Goal: Information Seeking & Learning: Learn about a topic

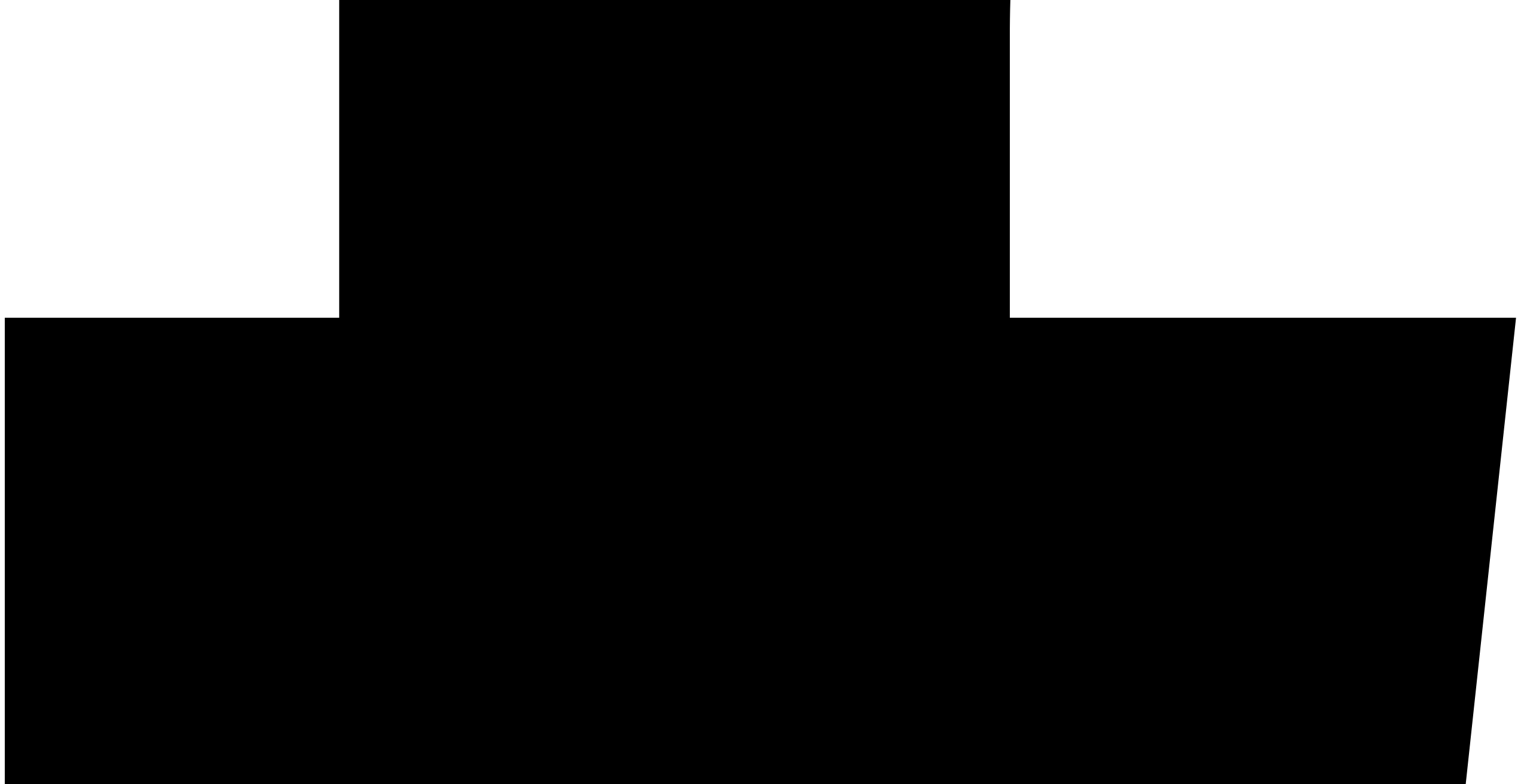
scroll to position [0, 1]
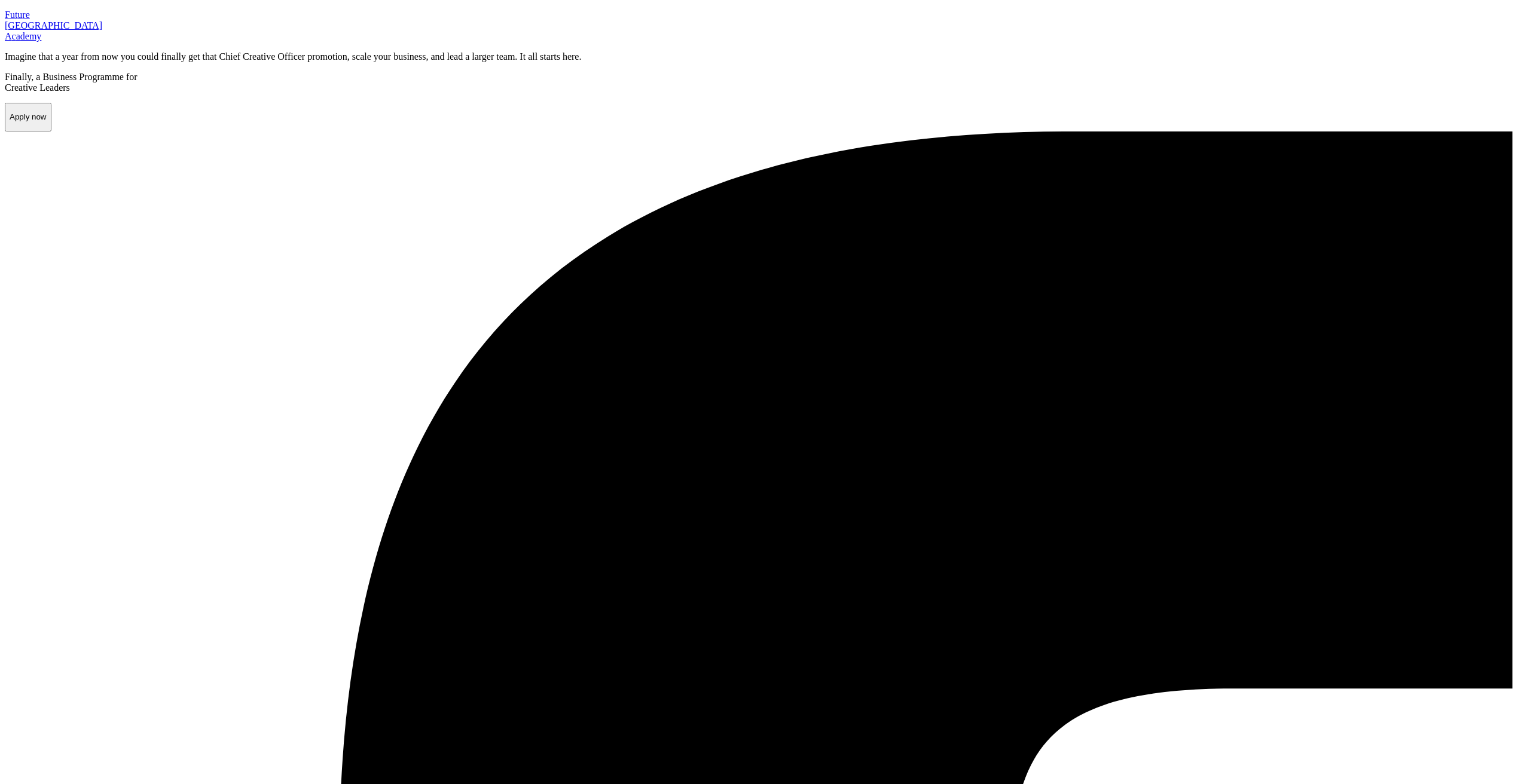
click at [695, 62] on p "Imagine that a year from now you could finally get that Chief Creative Officer …" at bounding box center [760, 57] width 1511 height 11
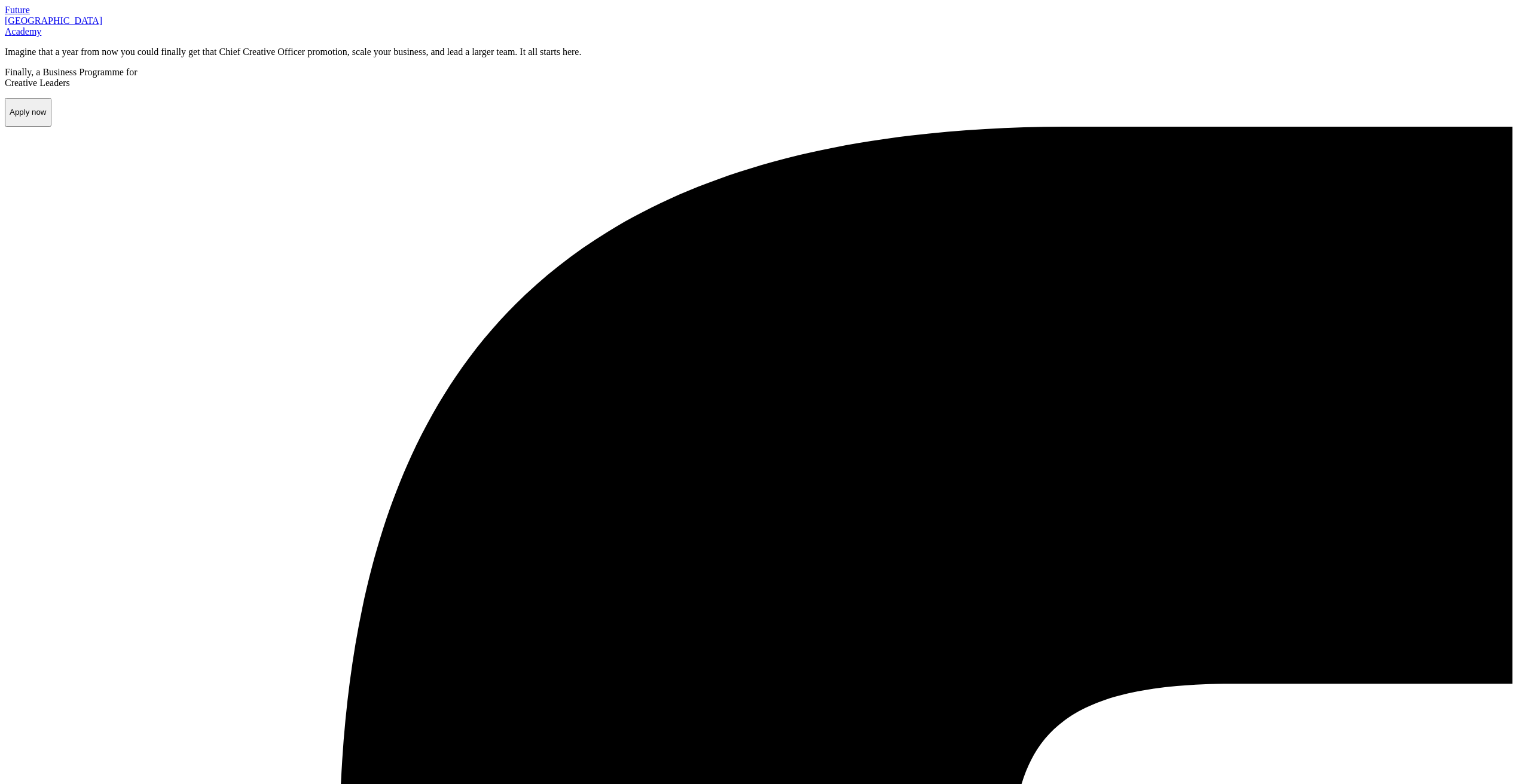
click at [152, 37] on p "F u t u re London A c a demy" at bounding box center [760, 21] width 1511 height 33
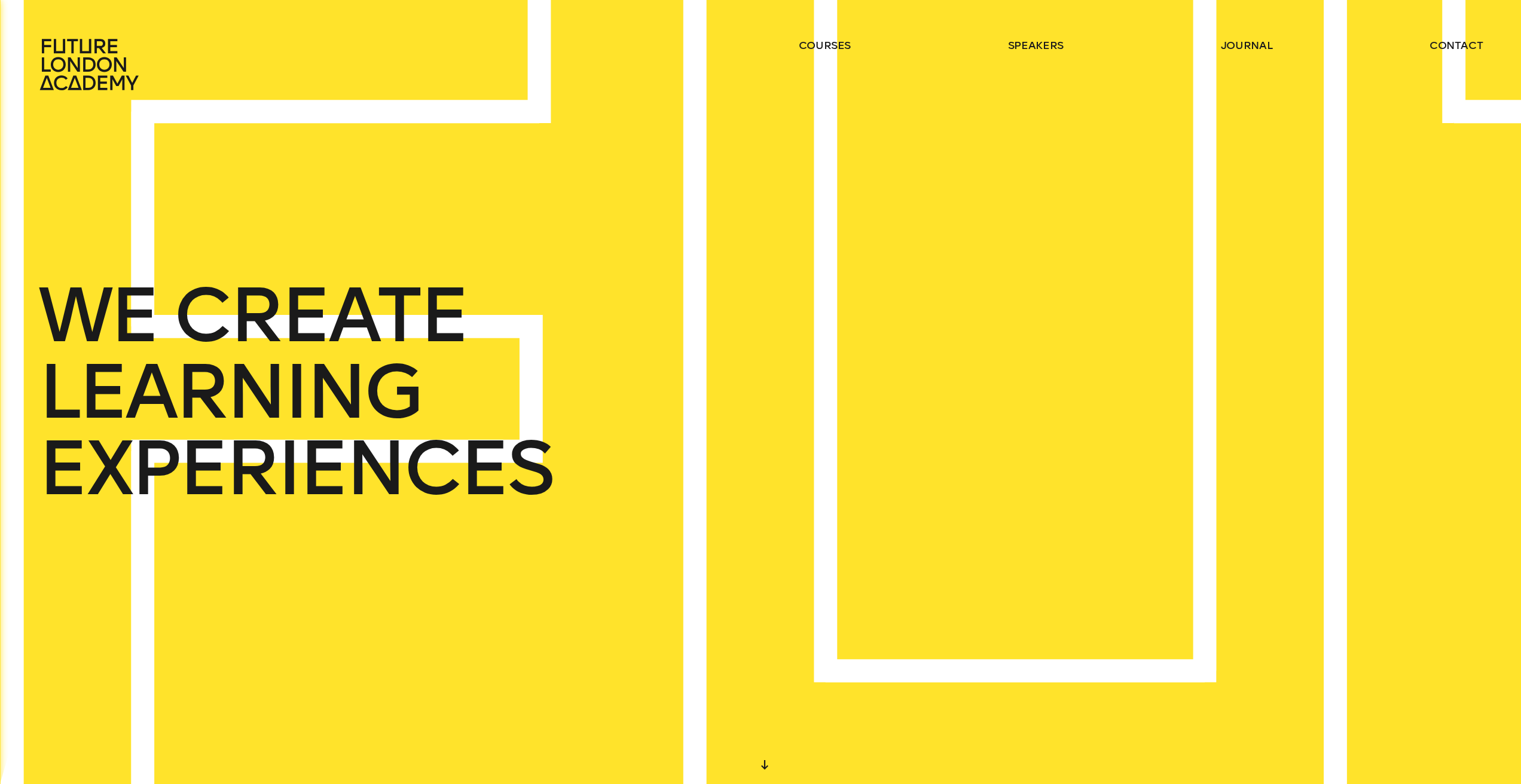
click at [764, 766] on div "WE CREATE LEARNING EXPERIENCES" at bounding box center [821, 391] width 1673 height 863
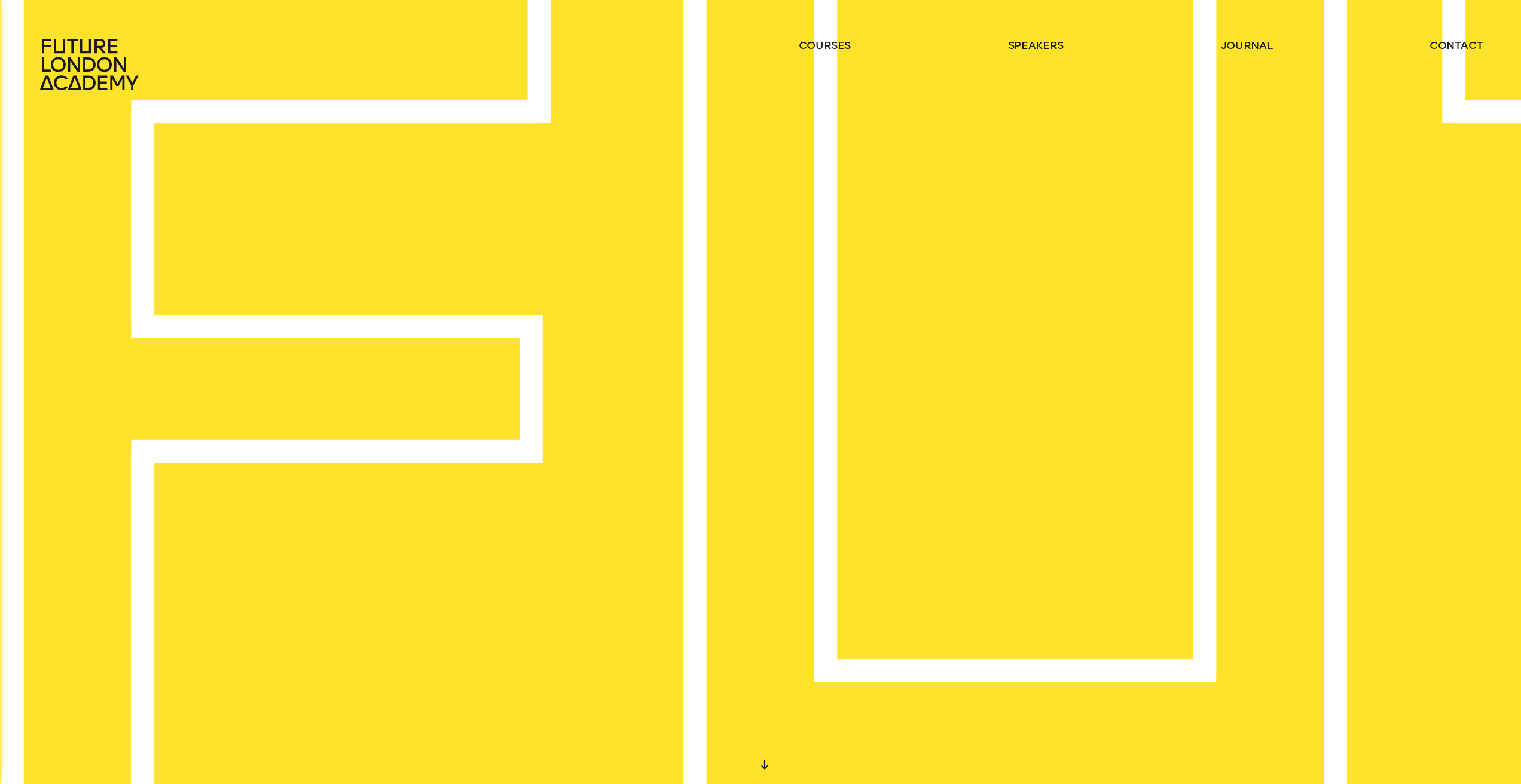
click at [766, 766] on div at bounding box center [764, 764] width 21 height 21
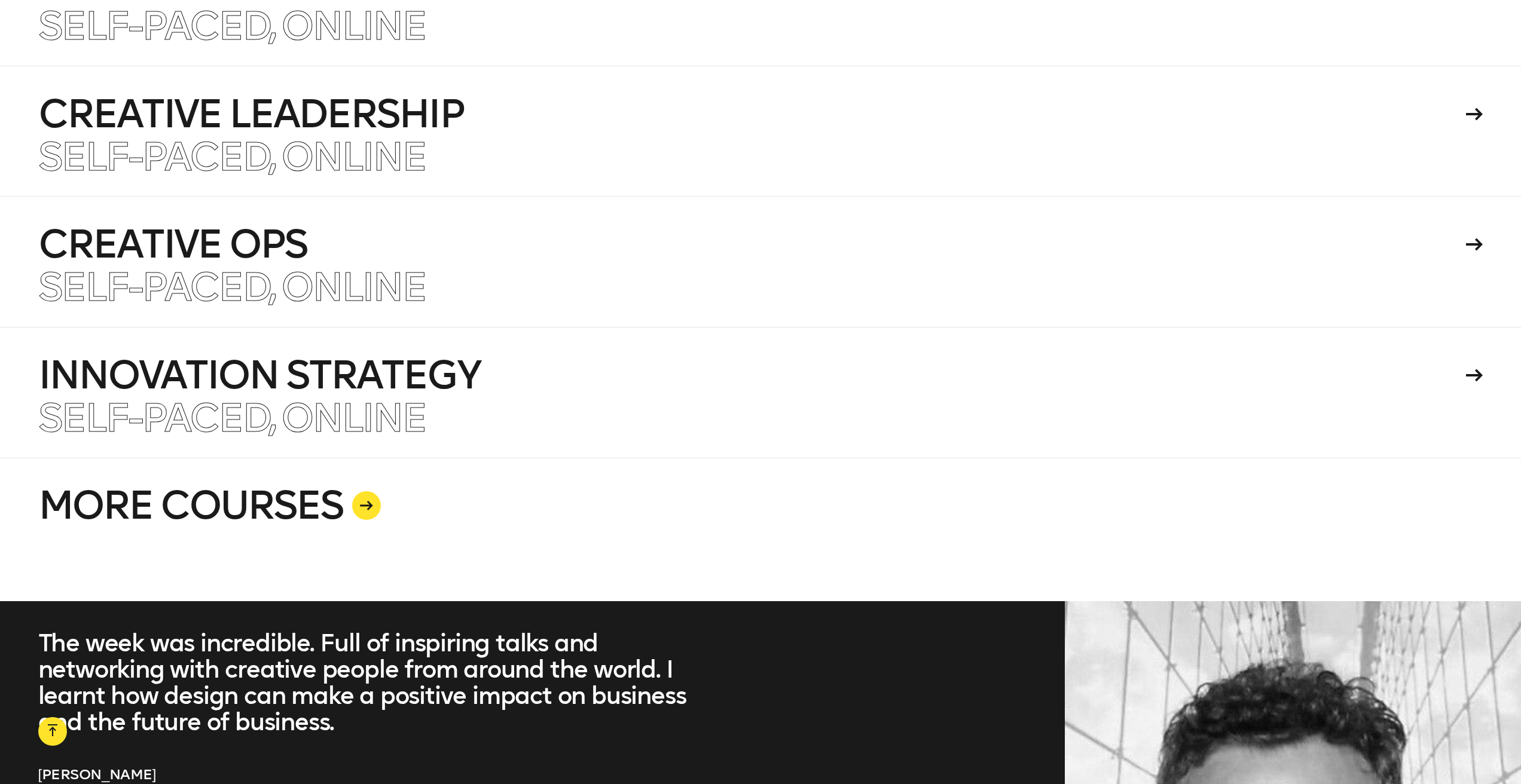
scroll to position [3603, 0]
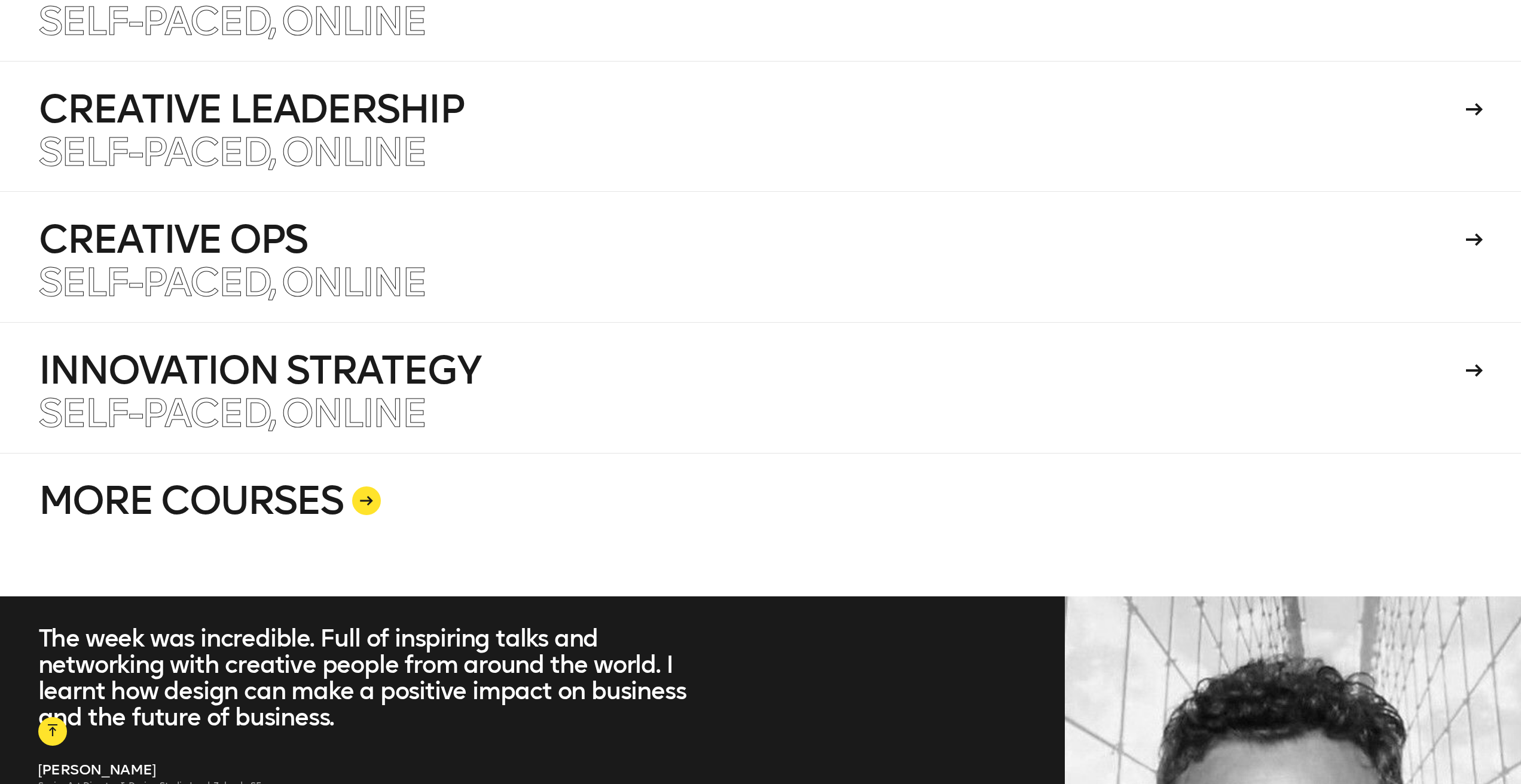
click at [368, 498] on icon at bounding box center [366, 501] width 13 height 10
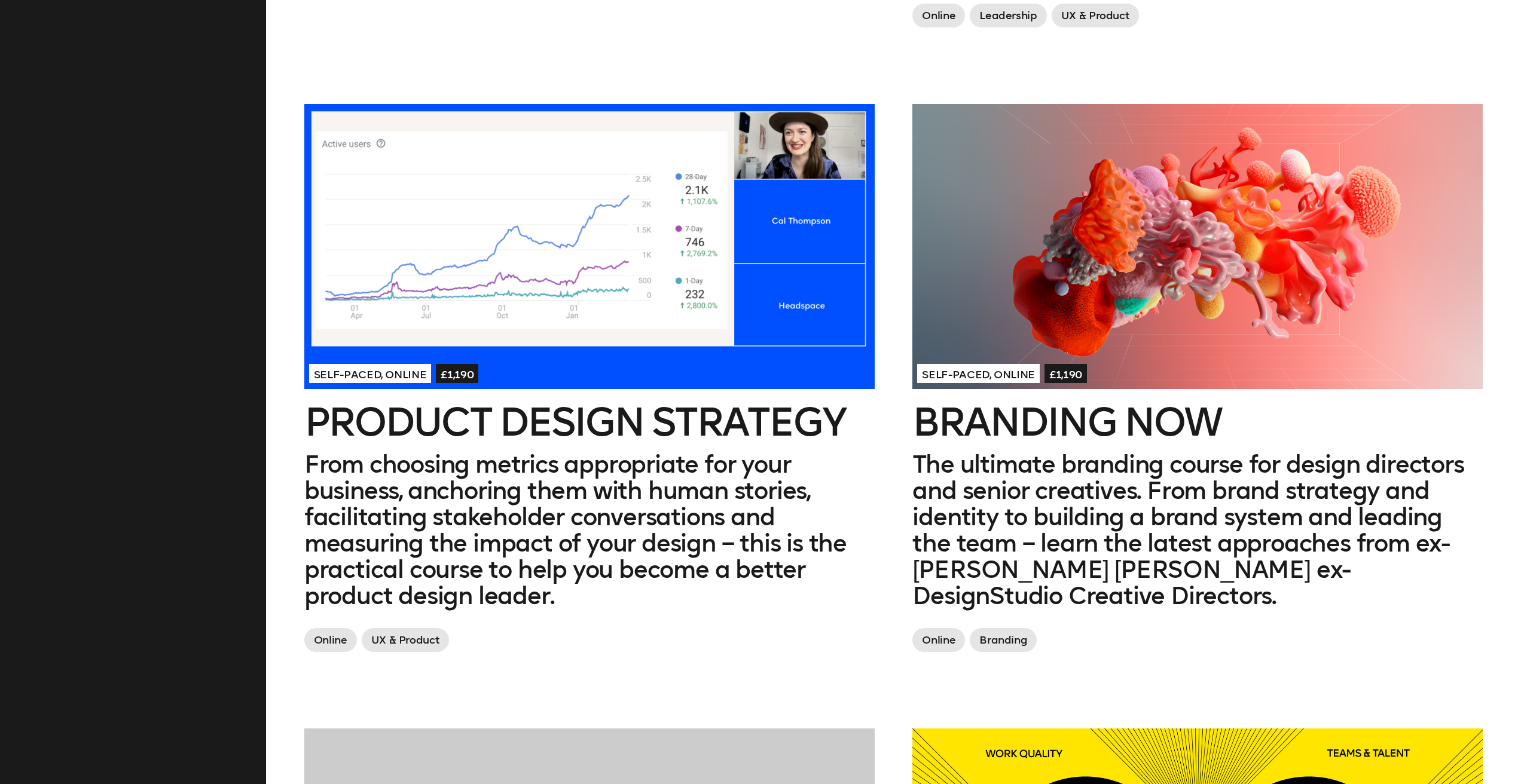
scroll to position [1187, 0]
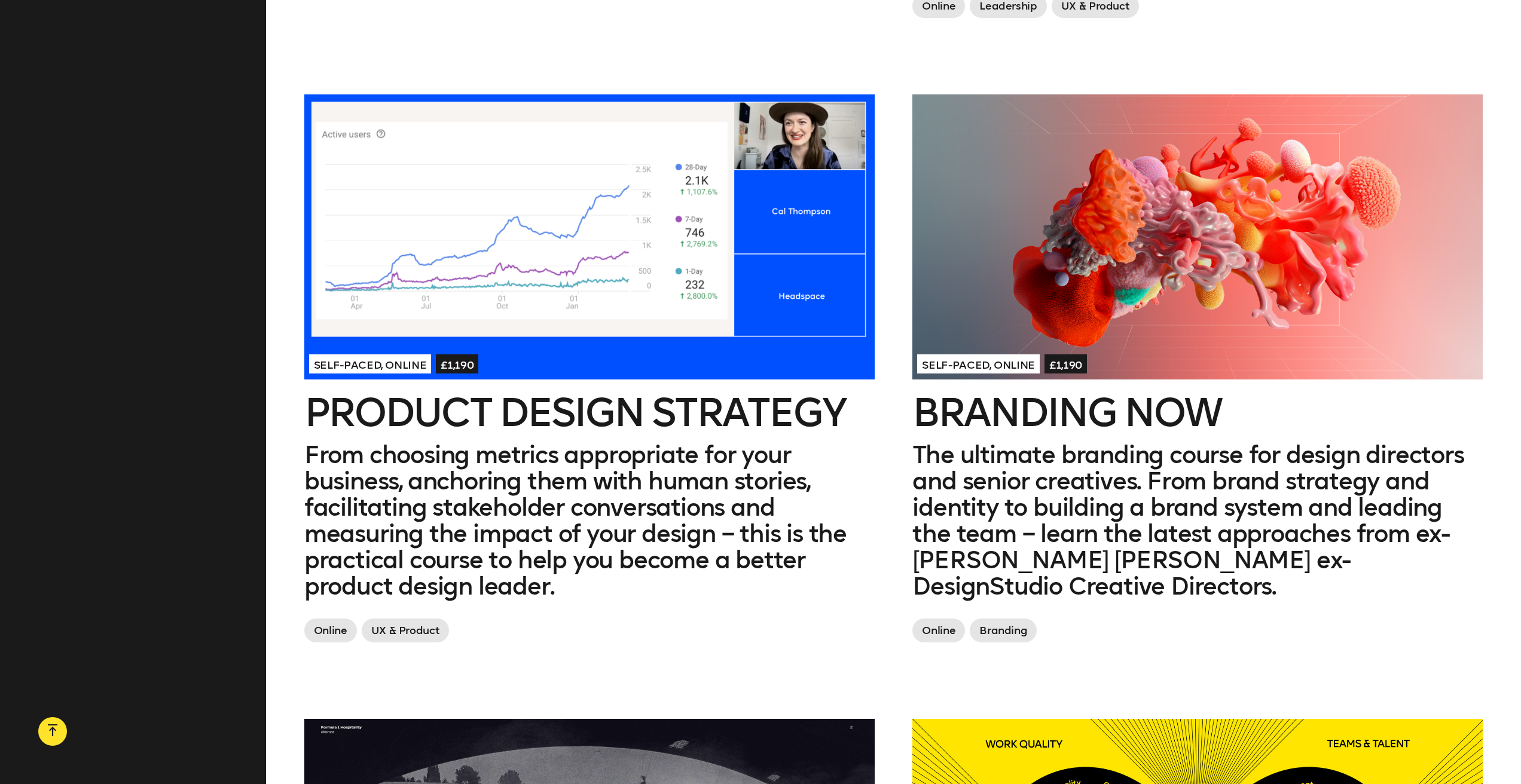
click at [951, 394] on h2 "Branding Now" at bounding box center [1197, 413] width 570 height 38
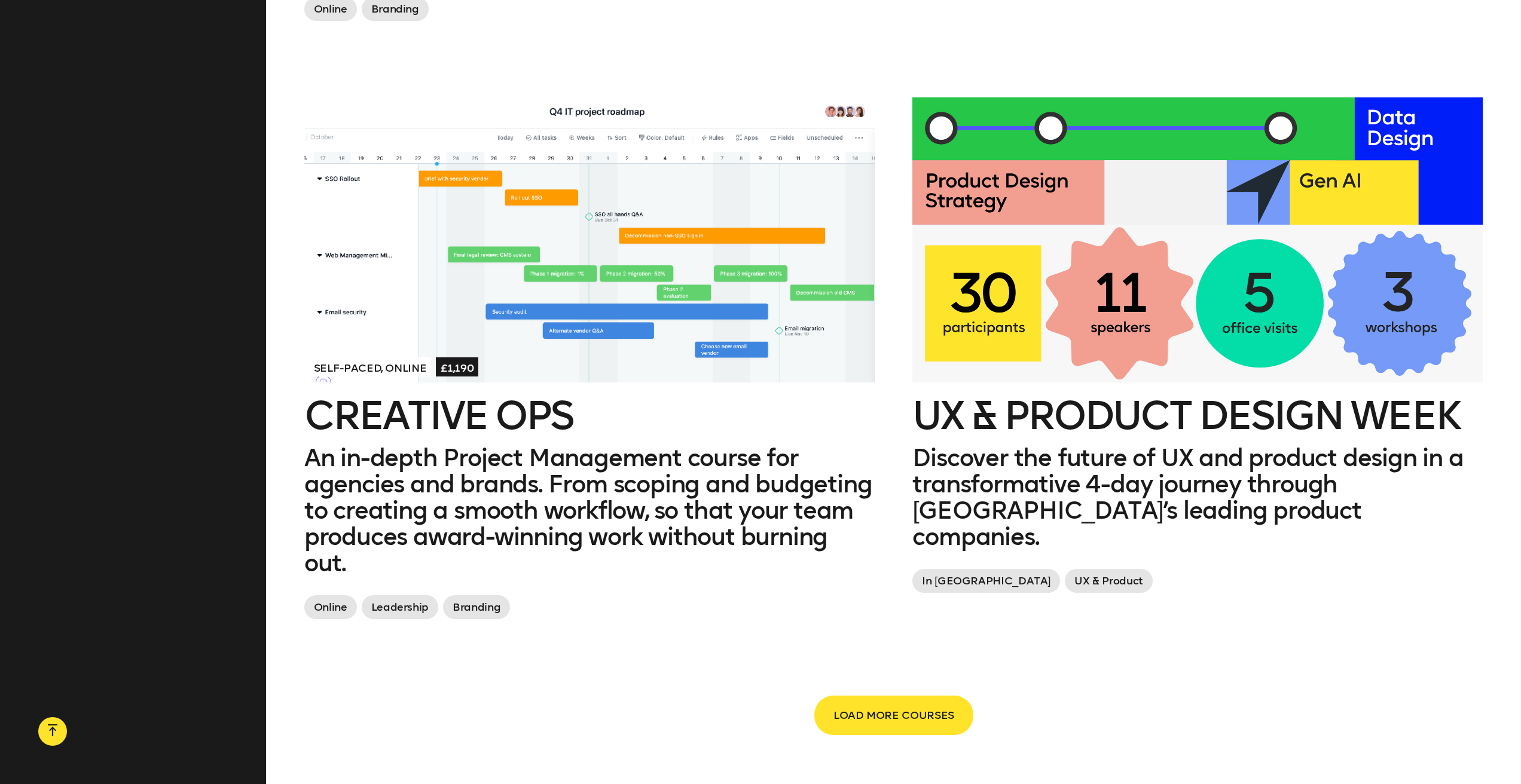
scroll to position [2434, 0]
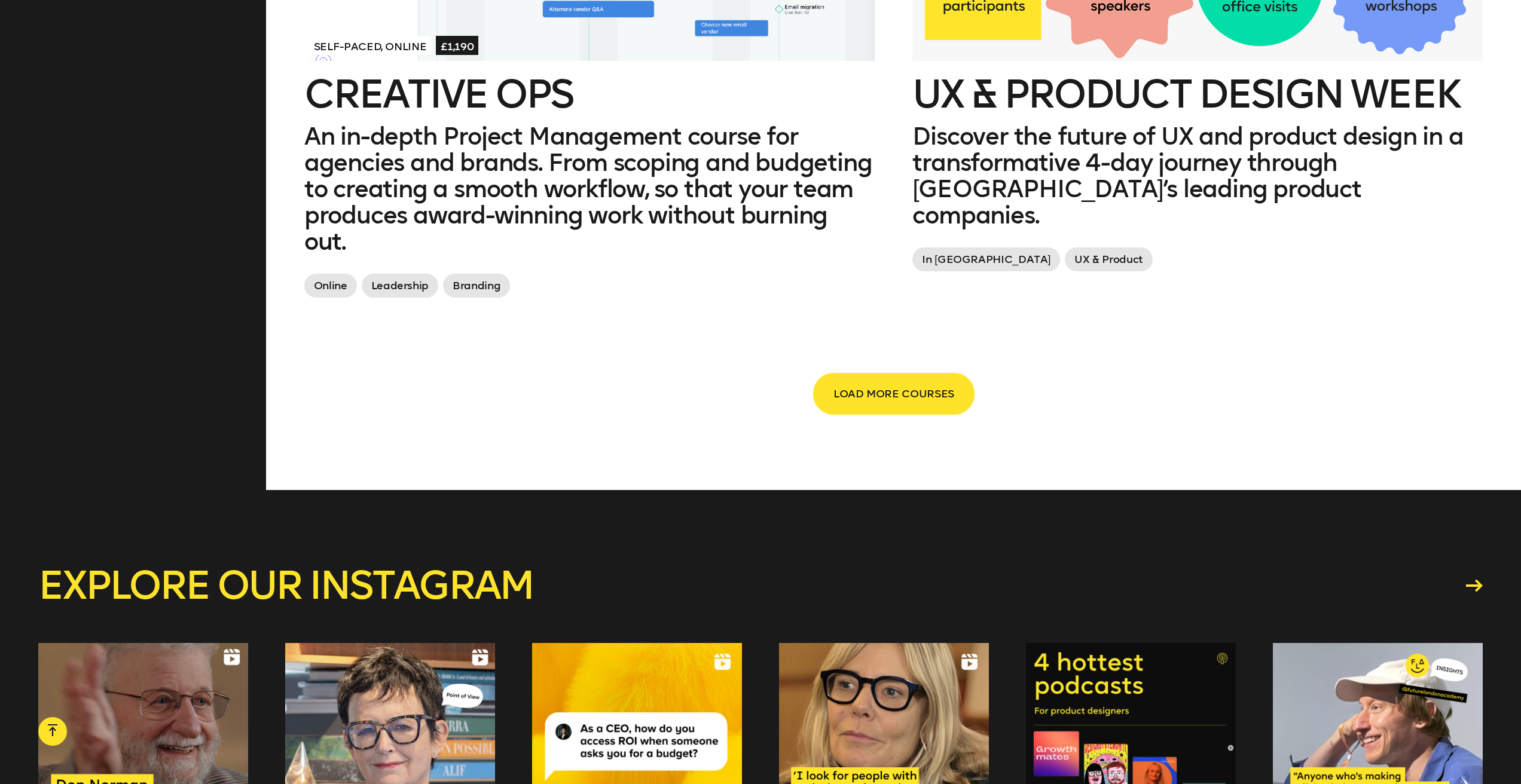
click at [955, 374] on button "LOAD MORE COURSES" at bounding box center [894, 394] width 159 height 40
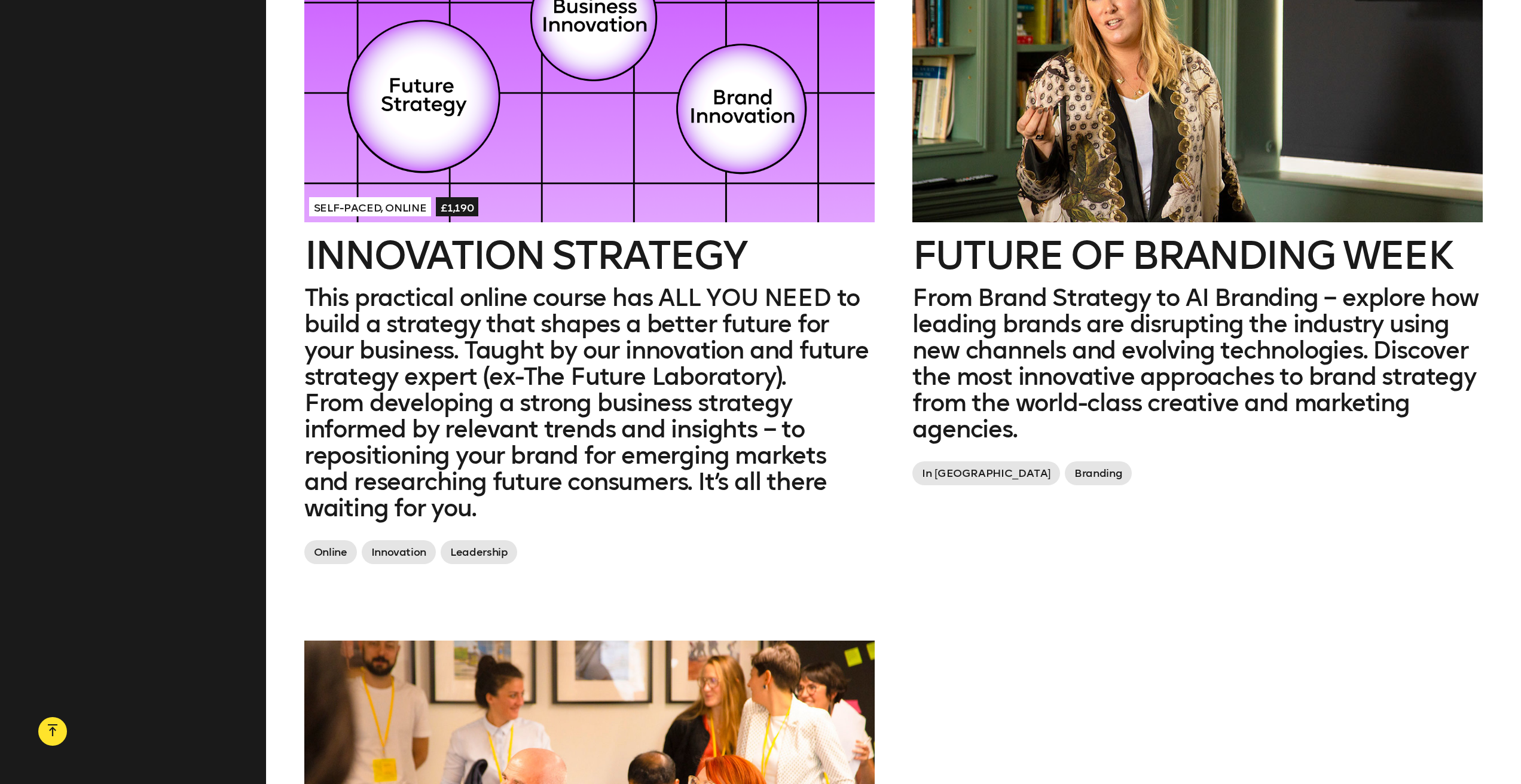
scroll to position [3192, 0]
click at [672, 237] on h2 "Innovation Strategy" at bounding box center [589, 256] width 570 height 38
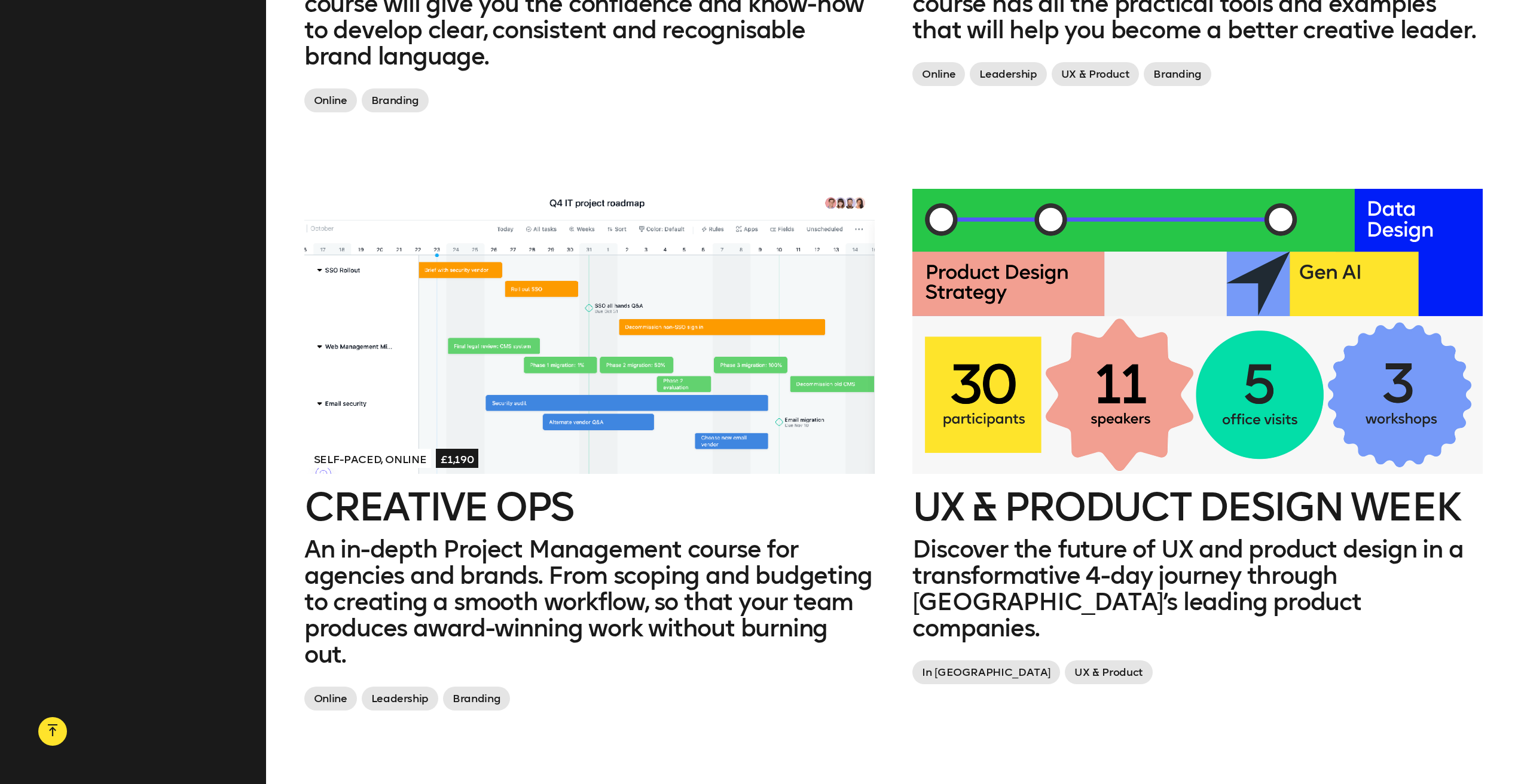
scroll to position [2354, 0]
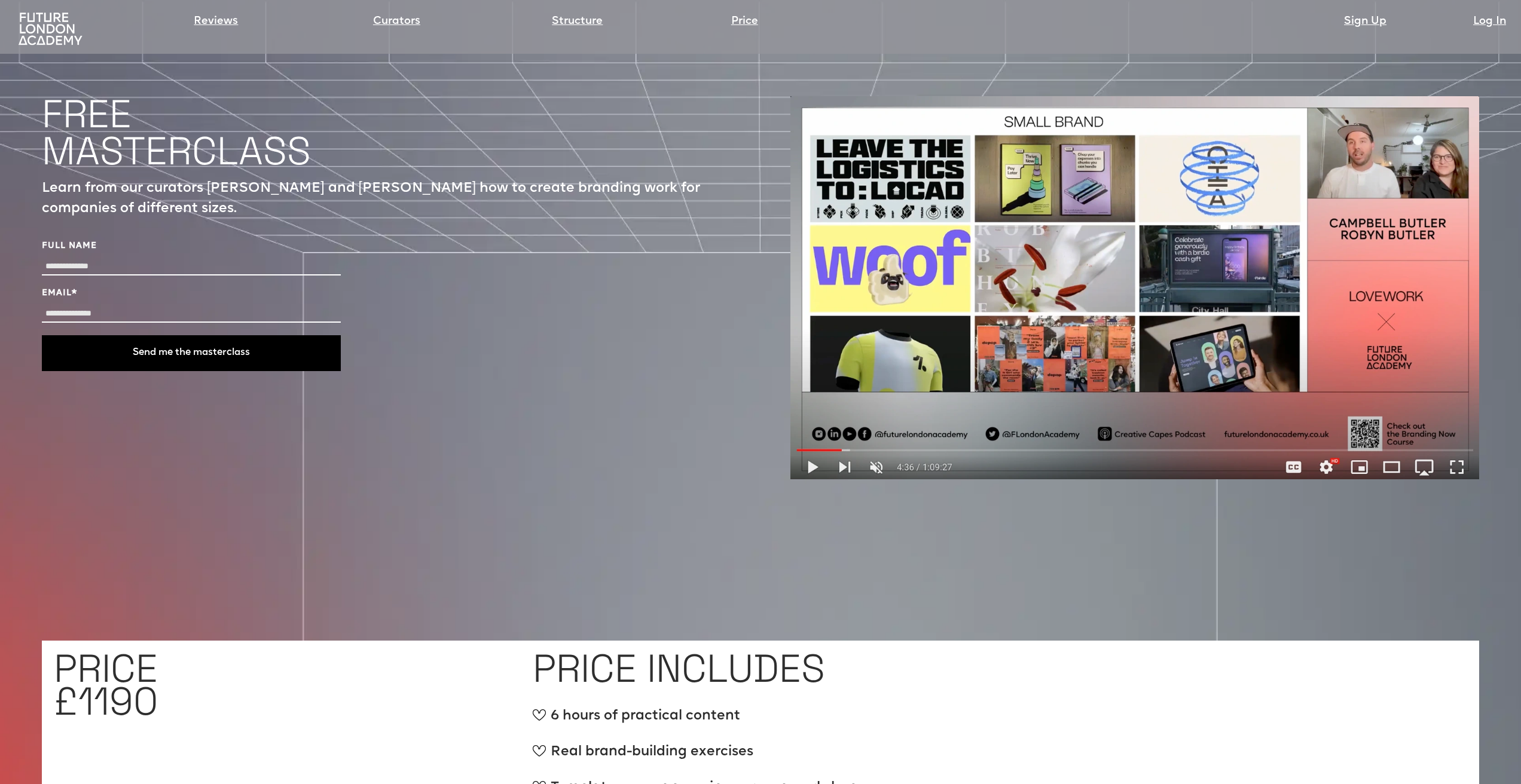
scroll to position [4910, 0]
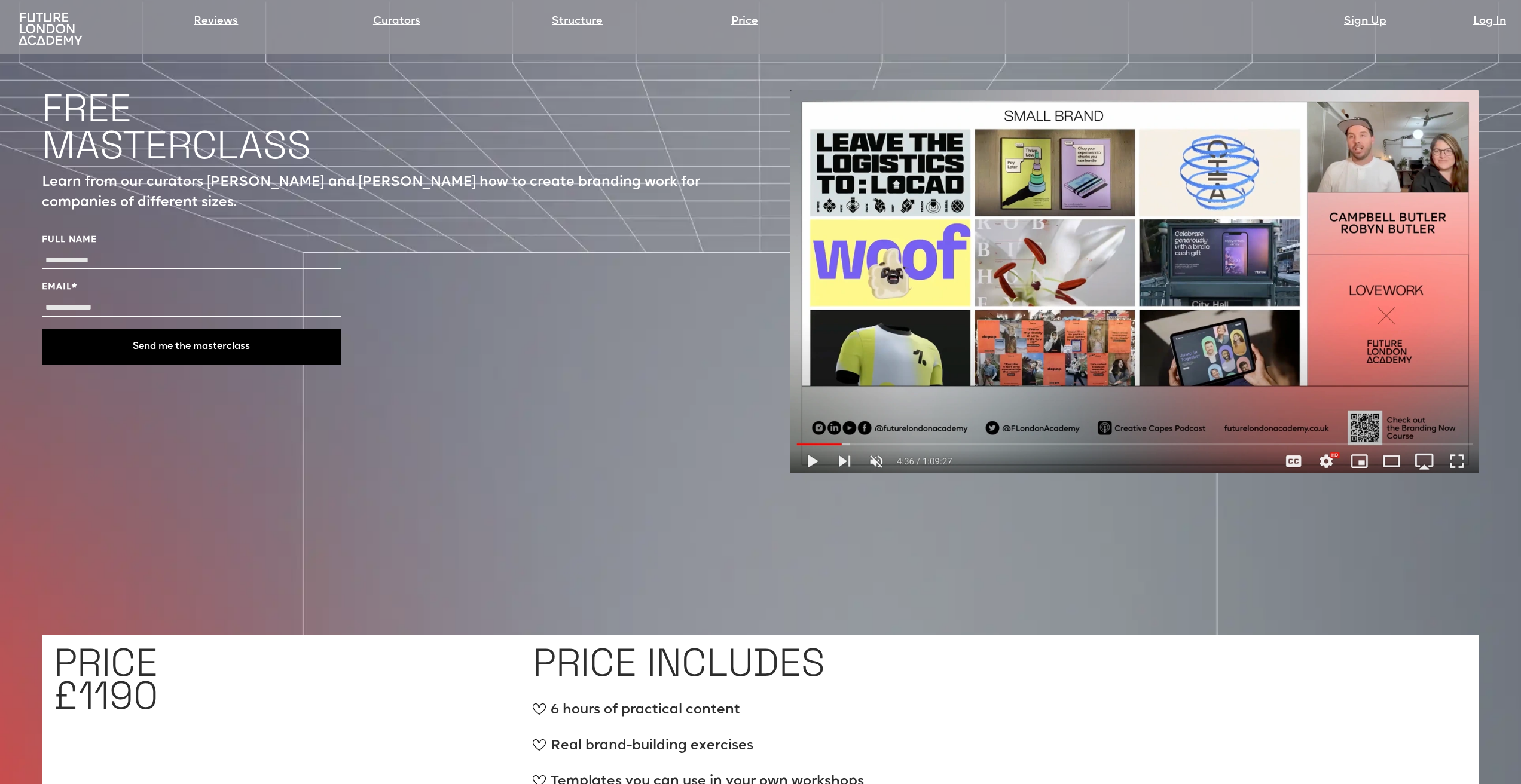
click at [813, 398] on img at bounding box center [1135, 282] width 689 height 383
click at [809, 397] on img at bounding box center [1135, 282] width 689 height 383
click at [813, 396] on img at bounding box center [1135, 282] width 689 height 383
click at [845, 354] on img at bounding box center [1135, 282] width 689 height 383
click at [876, 398] on img at bounding box center [1135, 282] width 689 height 383
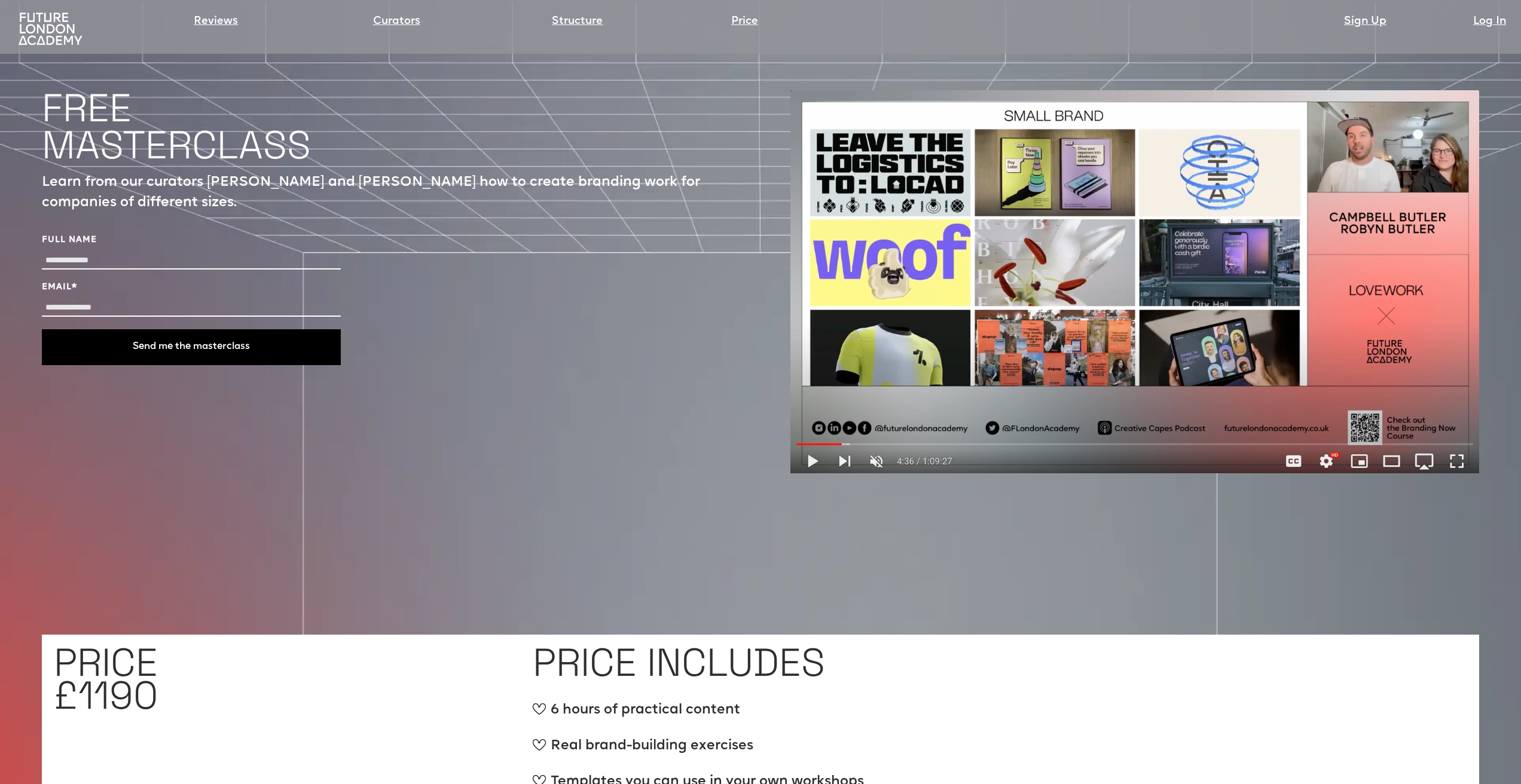
click at [812, 398] on img at bounding box center [1135, 282] width 689 height 383
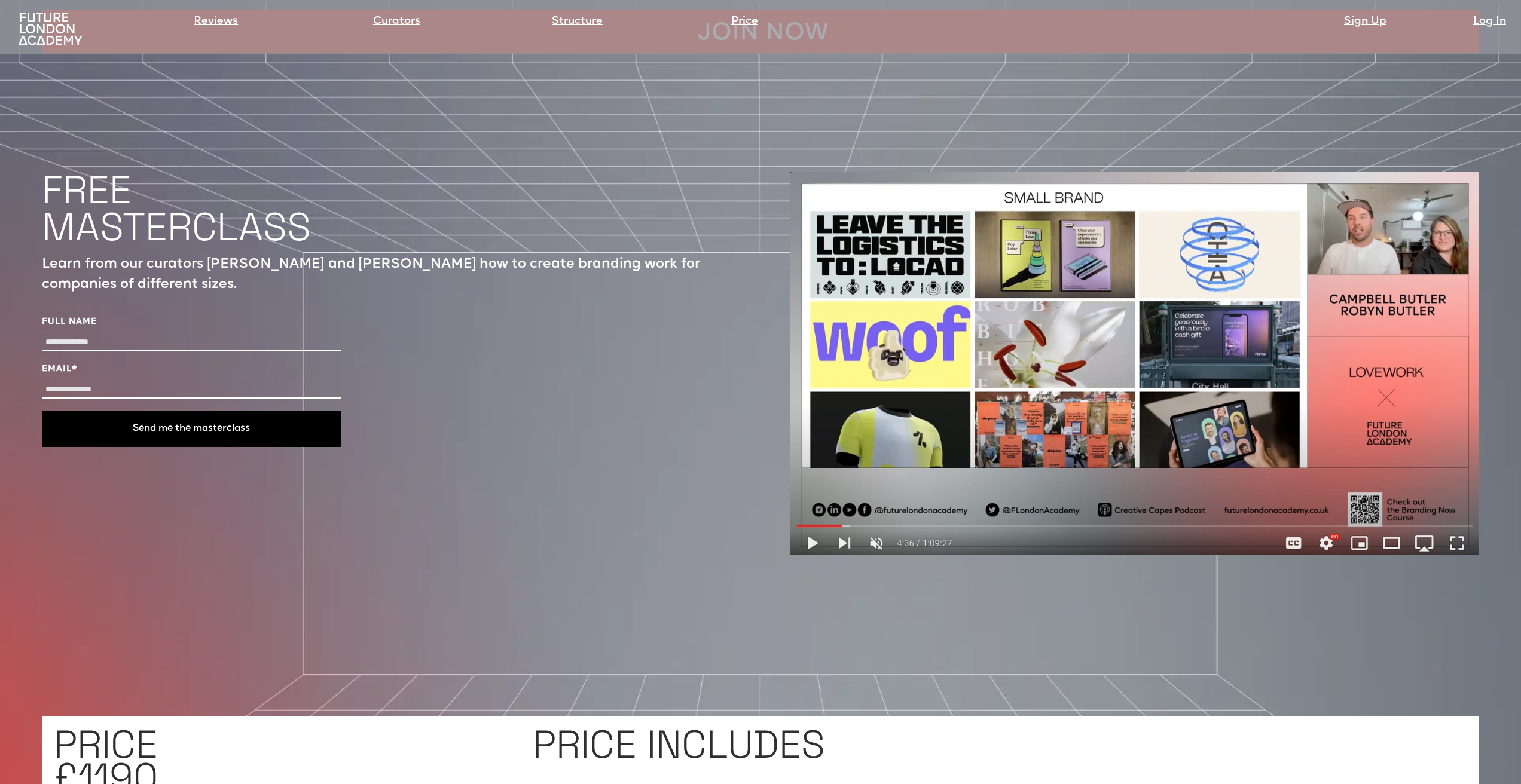
scroll to position [4827, 0]
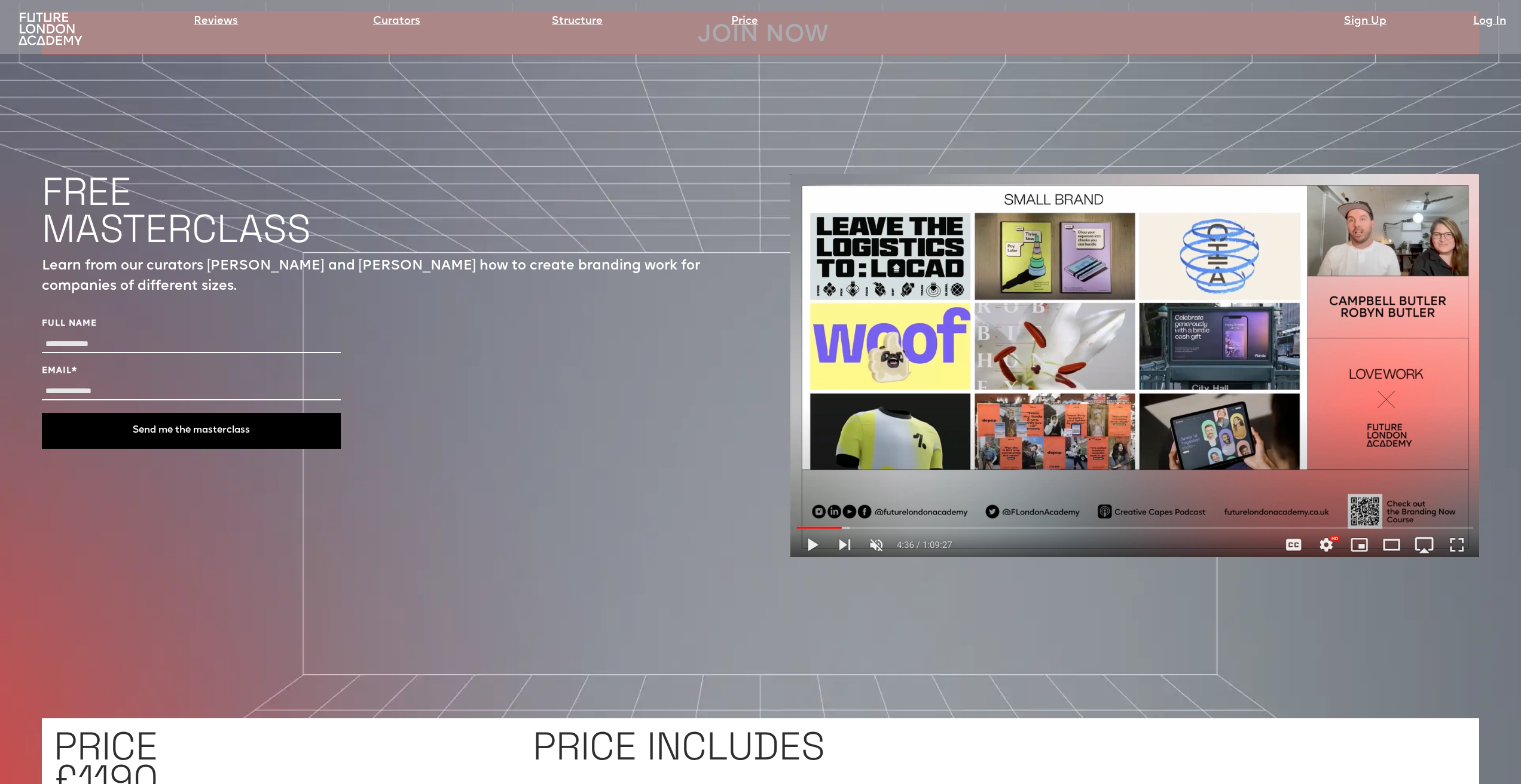
click at [815, 481] on img at bounding box center [1135, 365] width 689 height 383
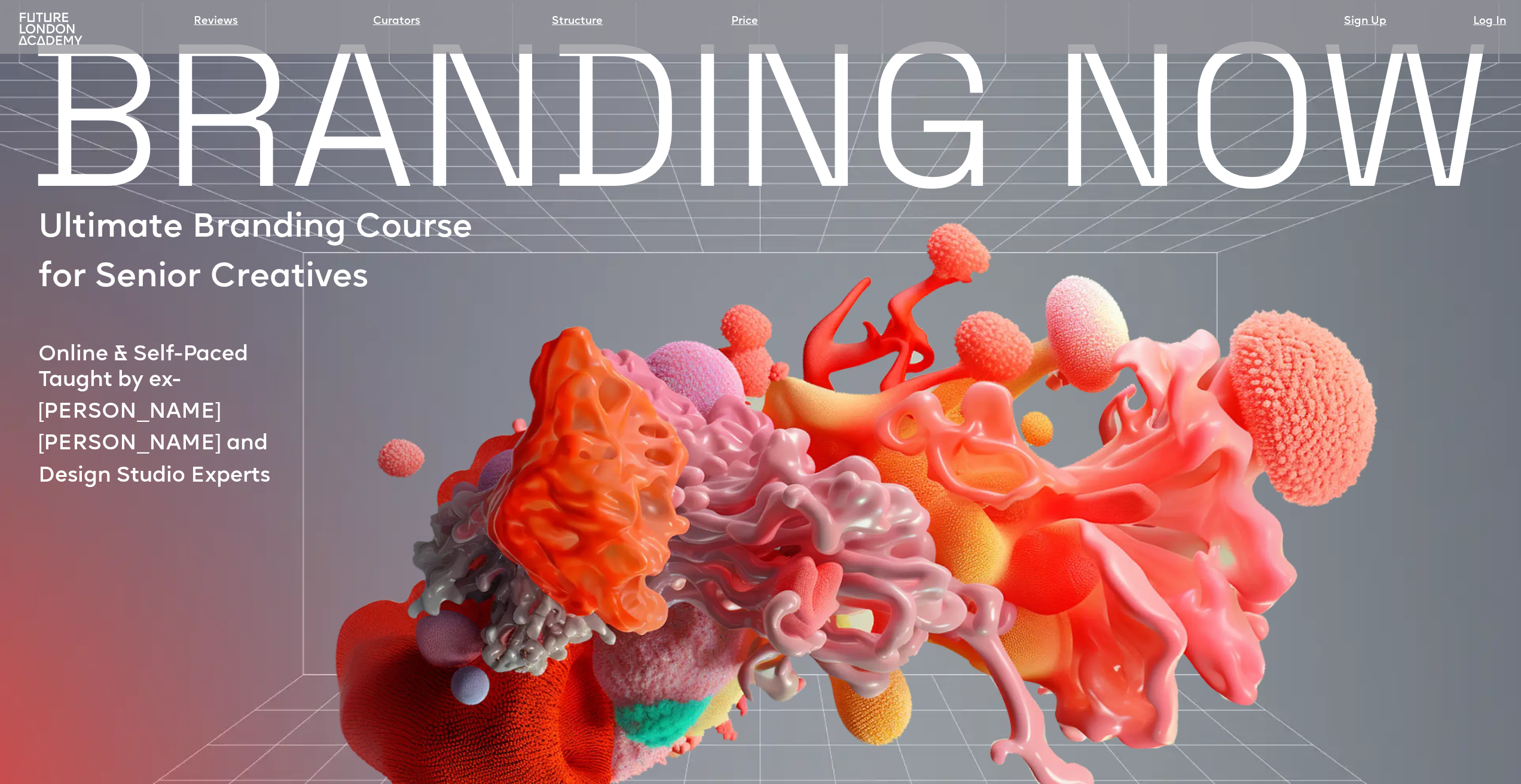
scroll to position [3, 0]
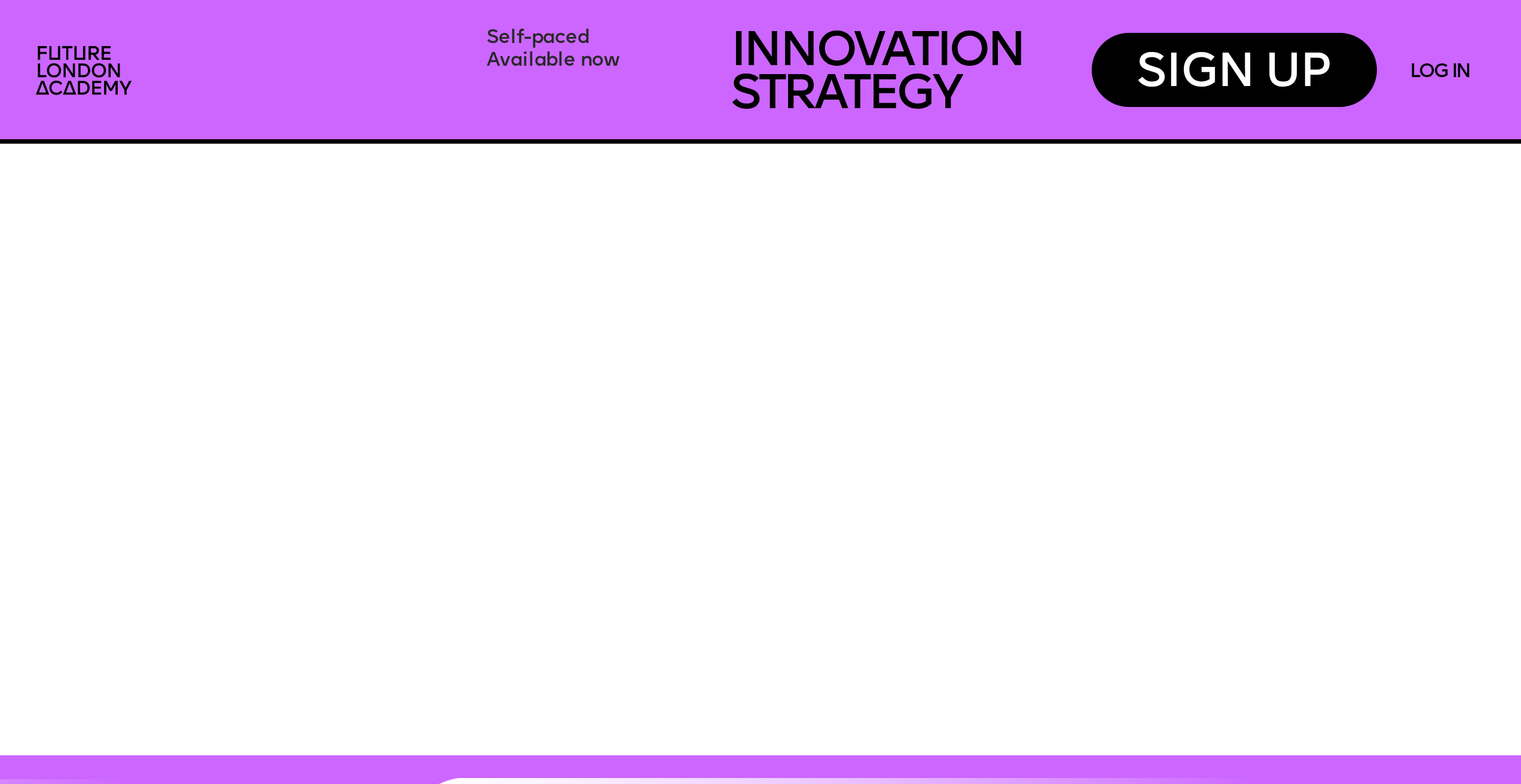
scroll to position [5647, 0]
